Goal: Task Accomplishment & Management: Use online tool/utility

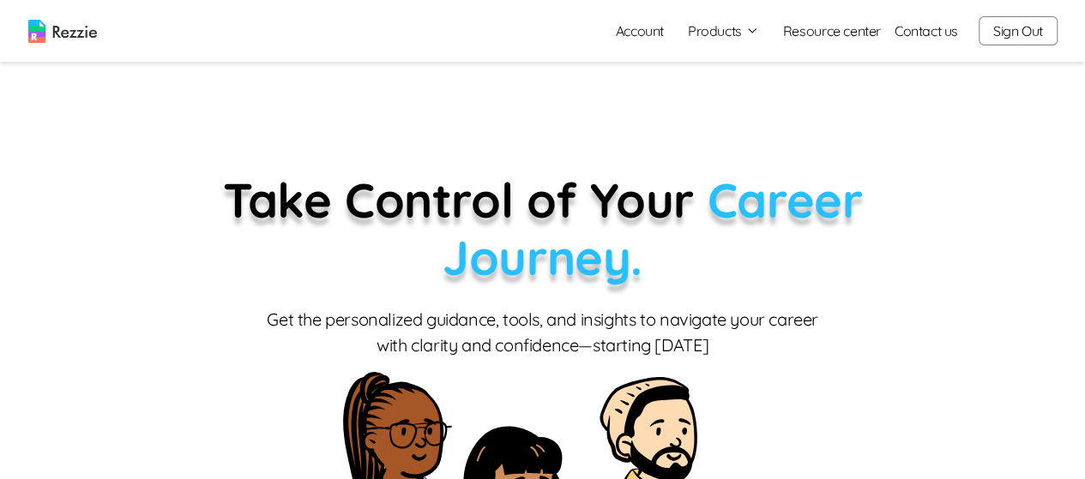
click at [738, 37] on button "Products" at bounding box center [723, 31] width 71 height 21
click at [724, 102] on link "AI Resume Review" at bounding box center [742, 98] width 210 height 34
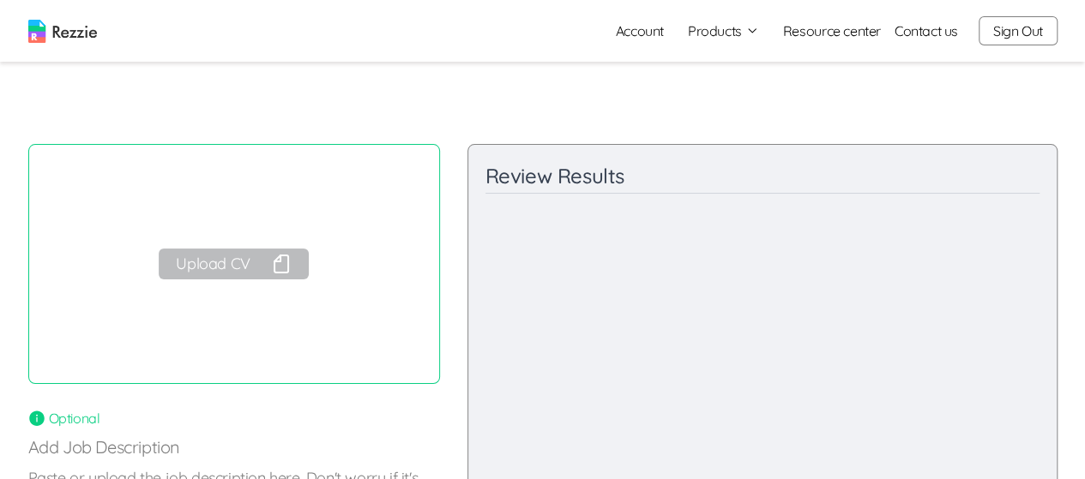
click at [261, 276] on button "Upload CV" at bounding box center [233, 264] width 149 height 31
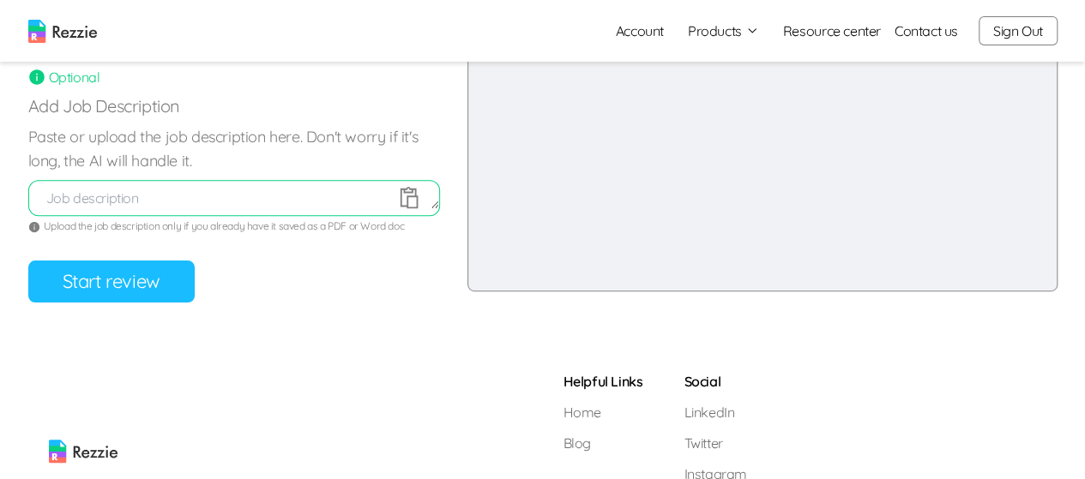
scroll to position [332, 0]
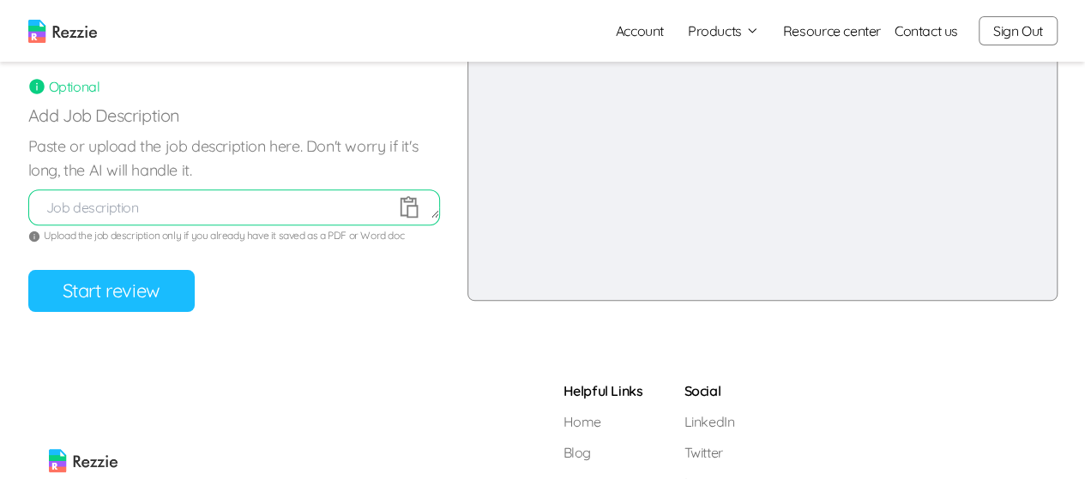
click at [145, 297] on button "Start review" at bounding box center [111, 291] width 166 height 42
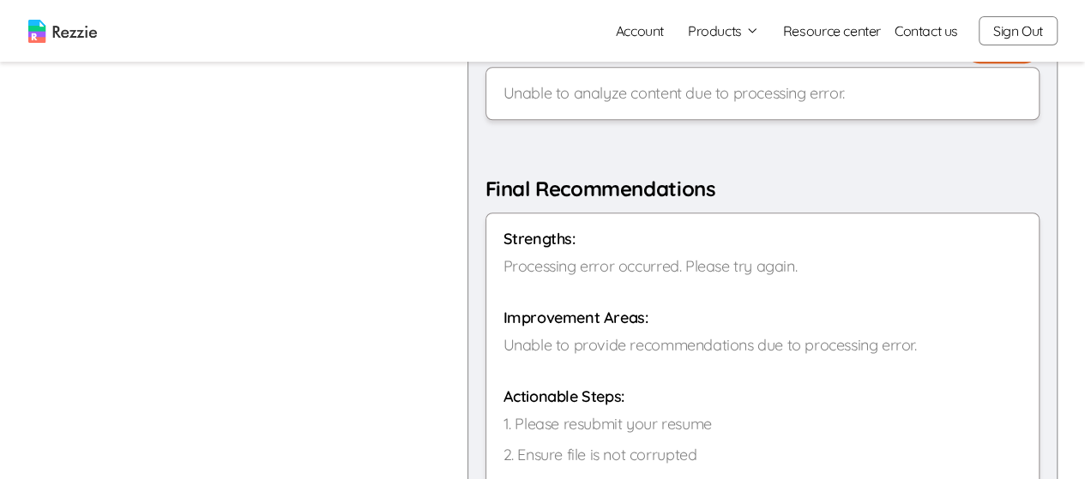
scroll to position [948, 0]
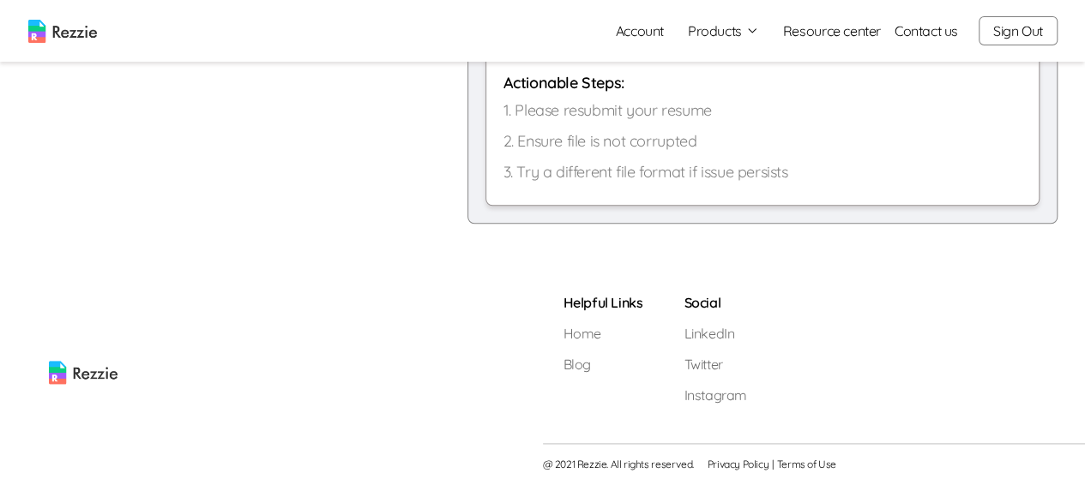
click at [1015, 30] on button "Sign Out" at bounding box center [1018, 30] width 79 height 29
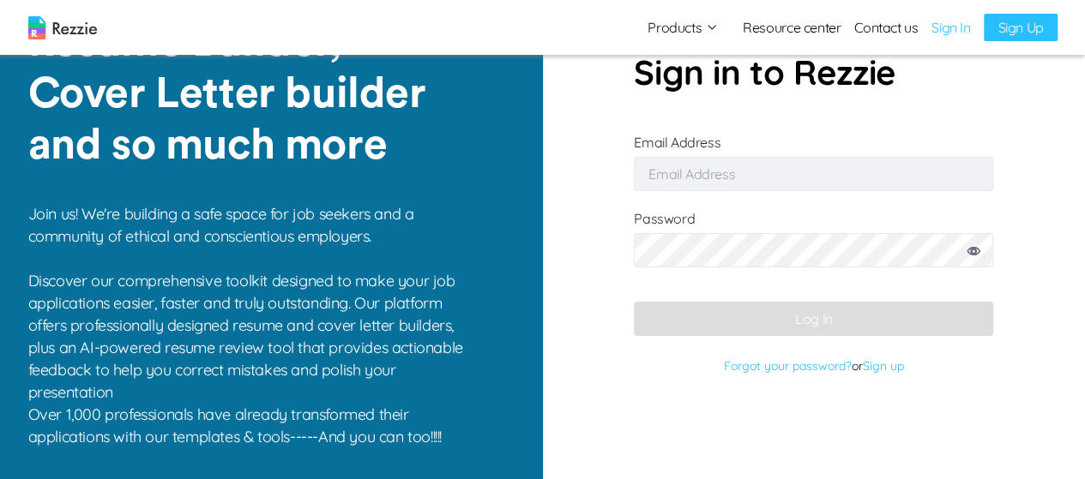
type input "[EMAIL_ADDRESS][DOMAIN_NAME]"
